Goal: Go to known website: Access a specific website the user already knows

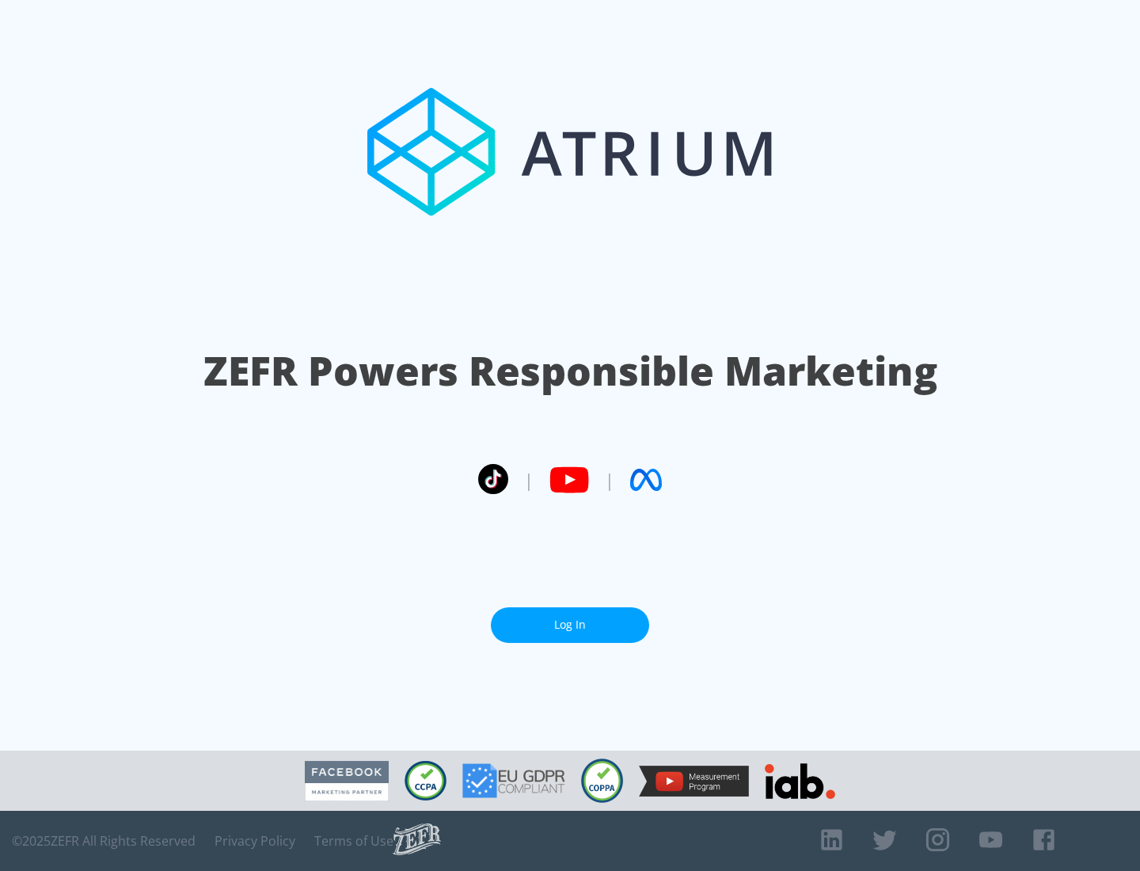
click at [570, 618] on link "Log In" at bounding box center [570, 625] width 158 height 36
